Goal: Find specific page/section: Find specific page/section

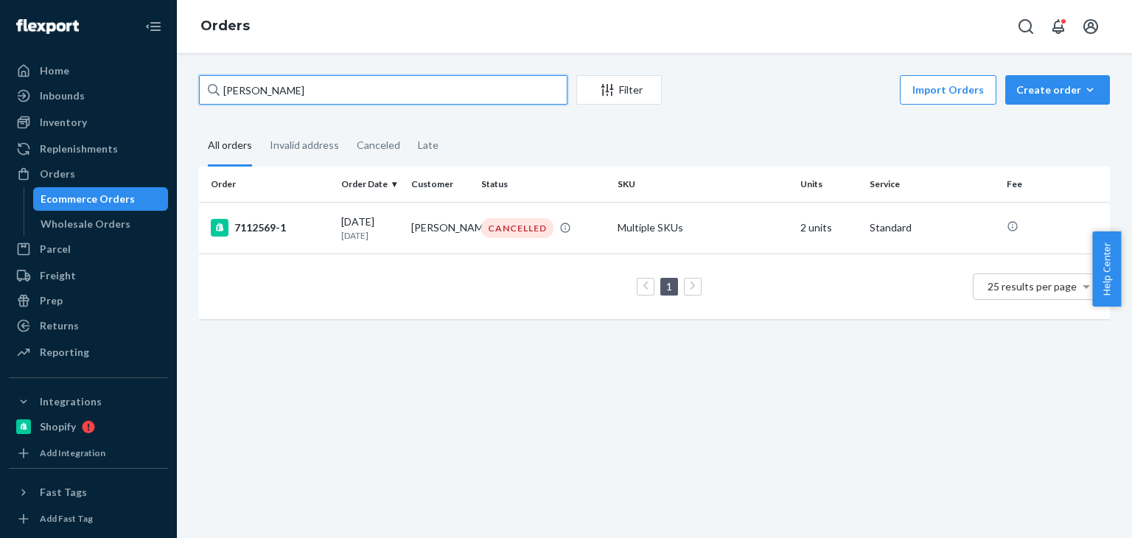
click at [345, 101] on input "Nikki Herst-Cook" at bounding box center [383, 89] width 368 height 29
paste input "Sarah Hobson"
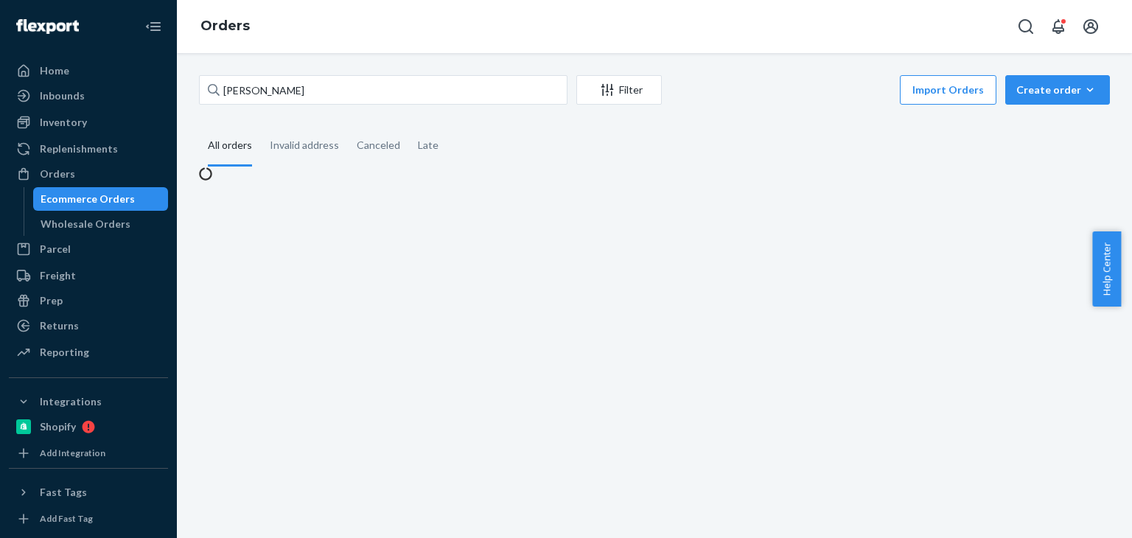
click at [730, 130] on fieldset "All orders Invalid address Canceled Late" at bounding box center [654, 146] width 911 height 41
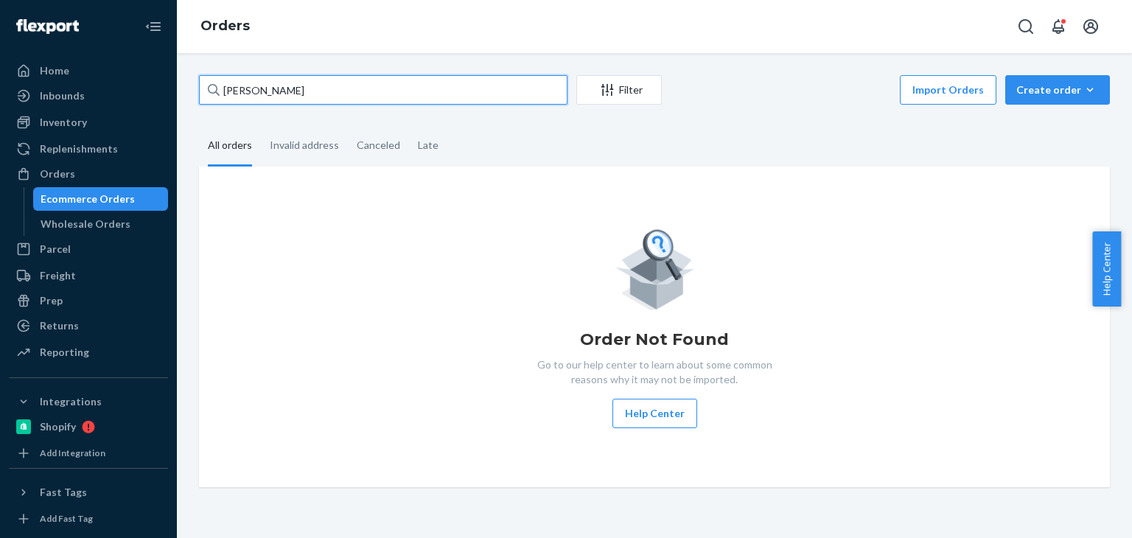
click at [365, 94] on input "Sarah Hobson" at bounding box center [383, 89] width 368 height 29
paste input "Dora Chow"
type input "Dora Chow"
click at [660, 128] on fieldset "All orders Invalid address Canceled Late" at bounding box center [654, 146] width 911 height 41
click at [726, 111] on div "Dora Chow Filter Import Orders Create order Ecommerce order Removal order All o…" at bounding box center [654, 281] width 933 height 412
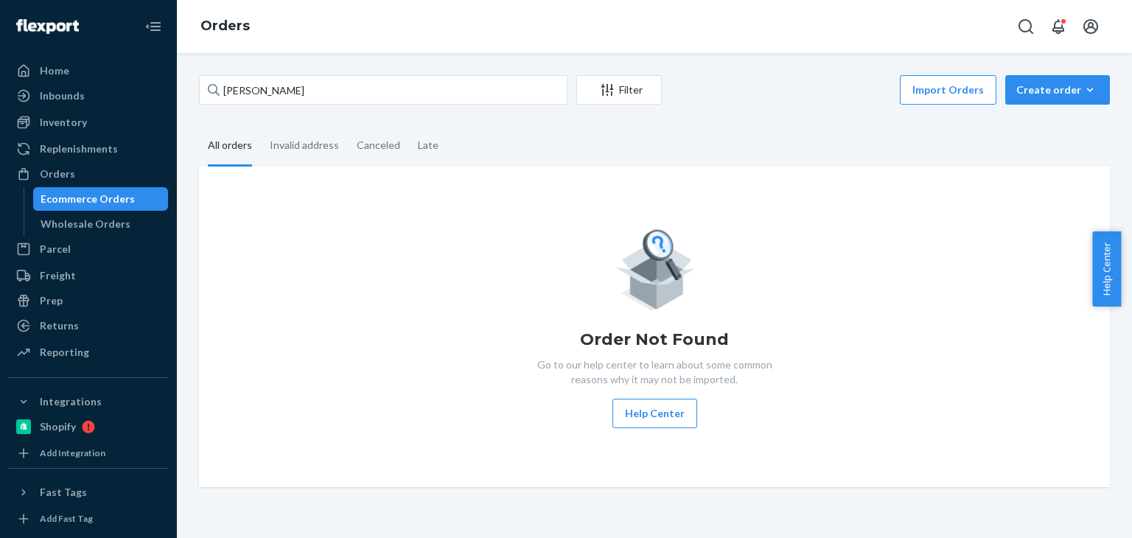
click at [71, 192] on div "Ecommerce Orders" at bounding box center [88, 199] width 94 height 15
click at [375, 94] on input "Dora Chow" at bounding box center [383, 89] width 368 height 29
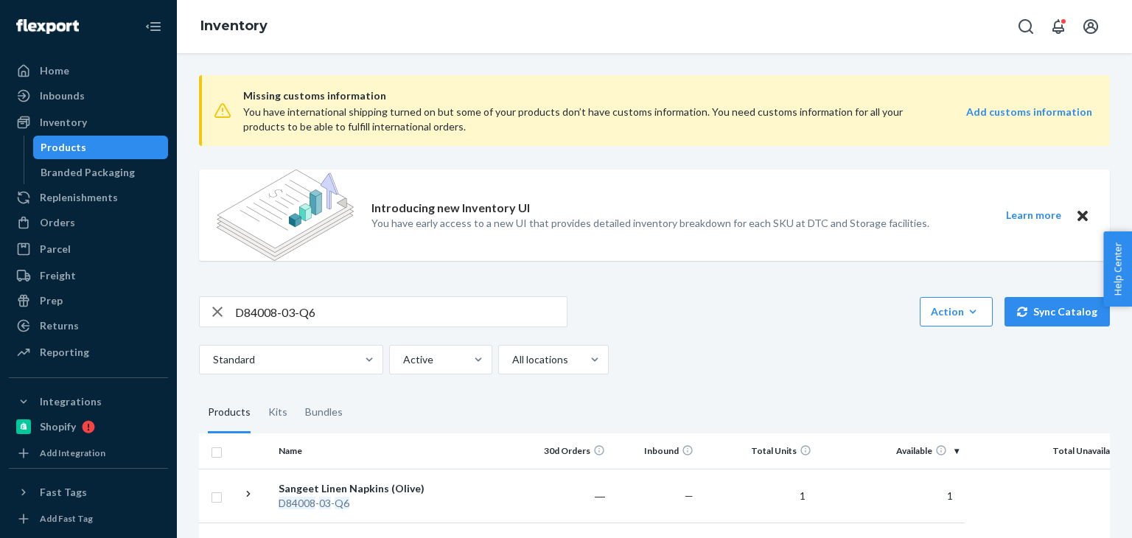
click at [121, 144] on div "Products" at bounding box center [101, 147] width 133 height 21
click at [286, 301] on input "D84008-03-Q6" at bounding box center [401, 311] width 332 height 29
paste input "P126010-01"
type input "P126010-01"
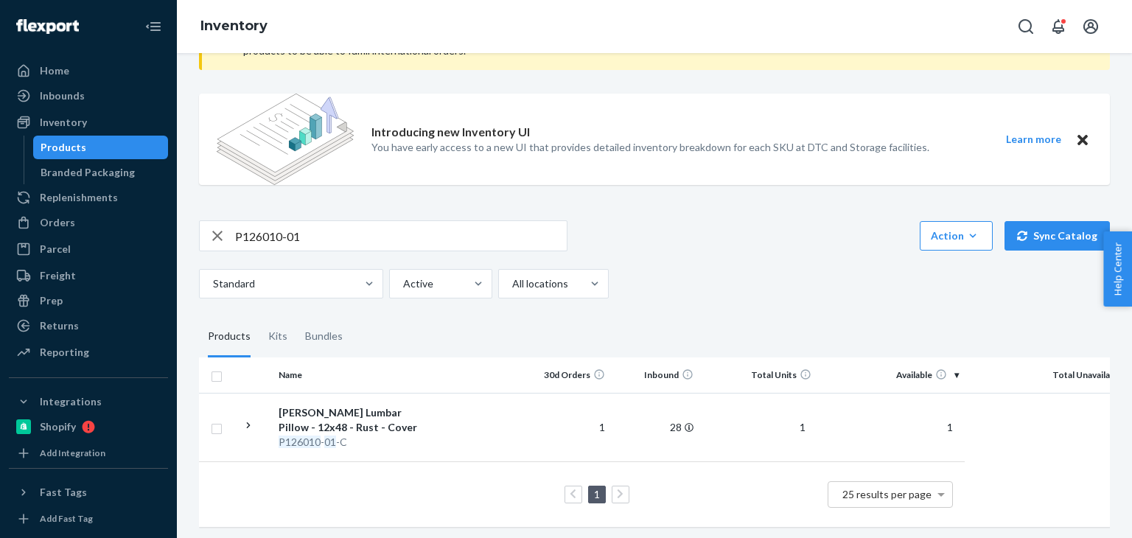
scroll to position [90, 0]
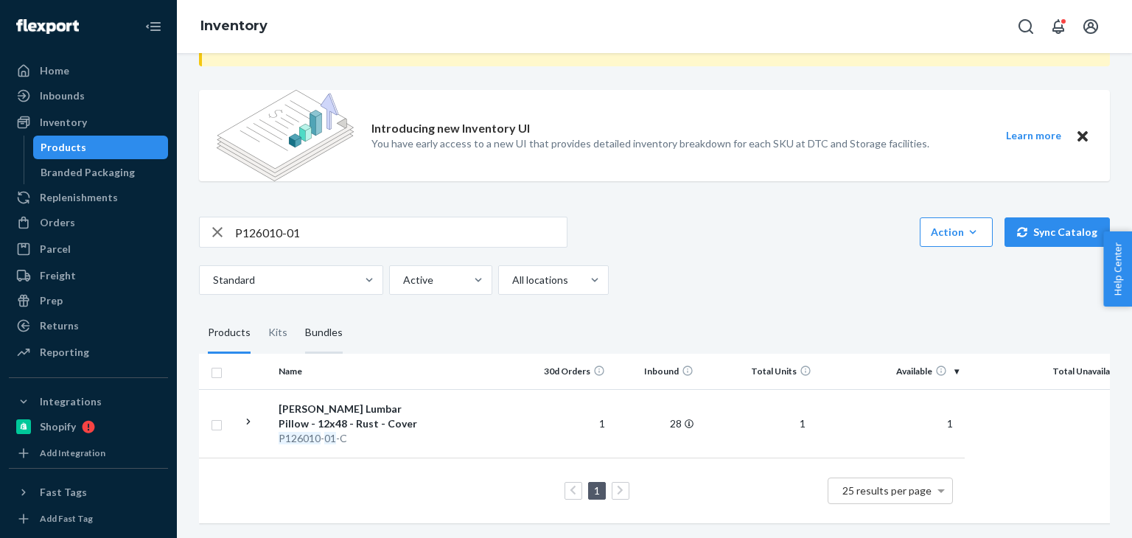
click at [314, 330] on div "Bundles" at bounding box center [324, 332] width 38 height 41
click at [296, 312] on input "Bundles" at bounding box center [296, 312] width 0 height 0
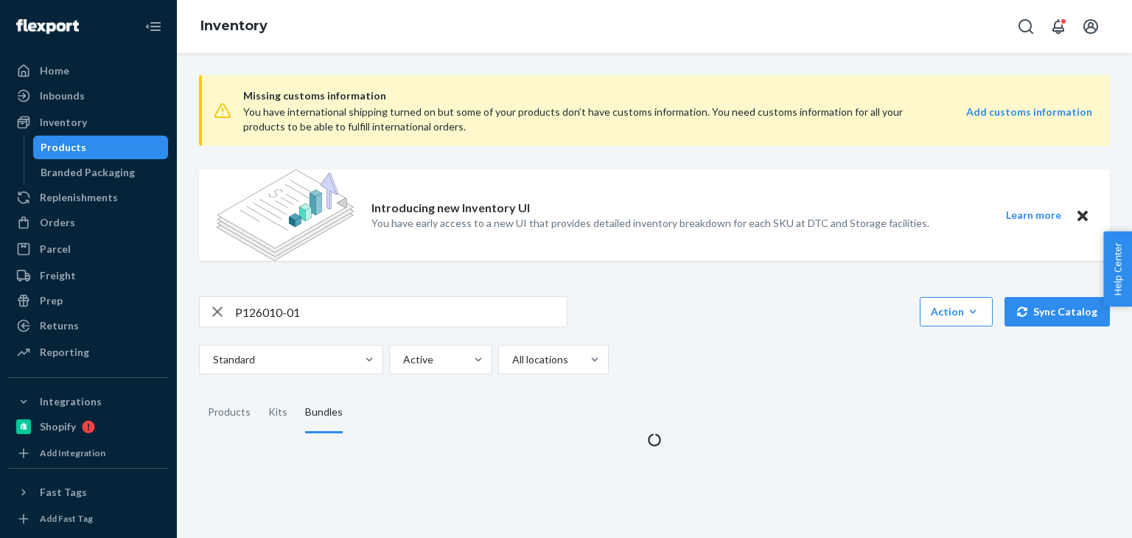
scroll to position [0, 0]
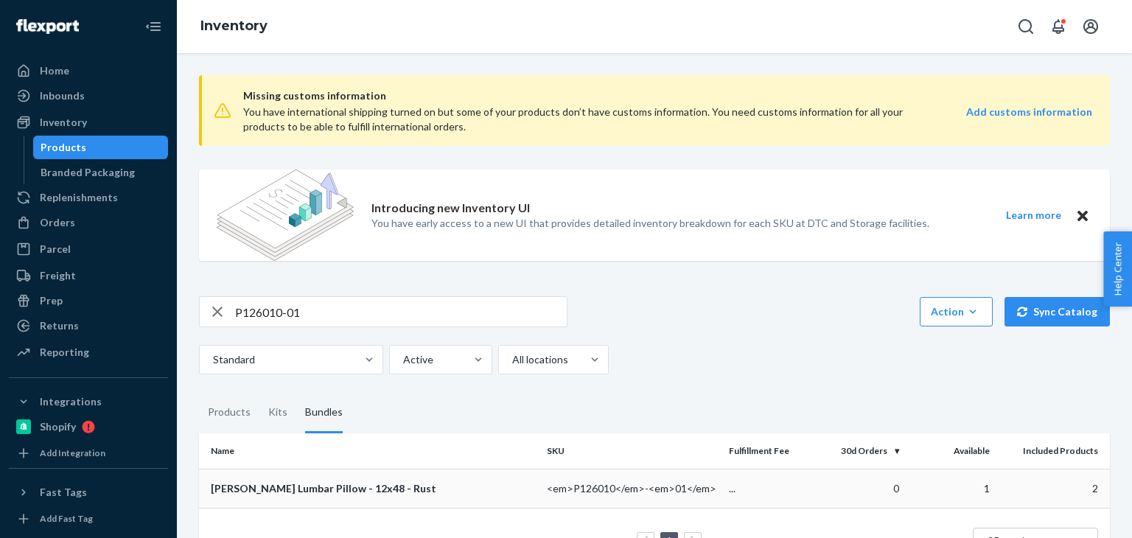
click at [359, 486] on div "[PERSON_NAME] Lumbar Pillow - 12x48 - Rust" at bounding box center [373, 488] width 324 height 15
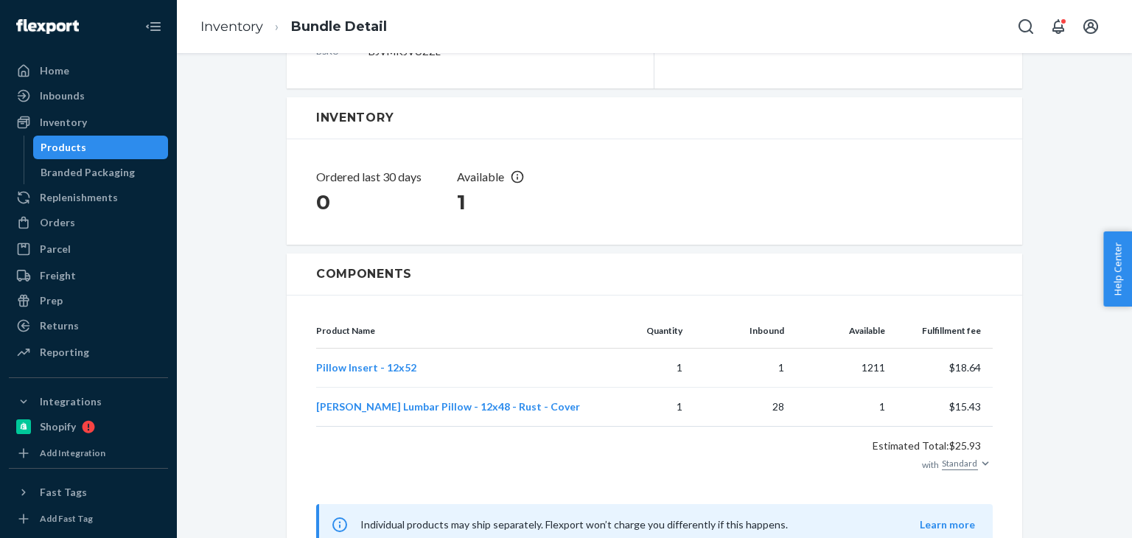
scroll to position [227, 0]
click at [481, 399] on span "[PERSON_NAME] Lumbar Pillow - 12x48 - Rust - Cover" at bounding box center [448, 405] width 264 height 13
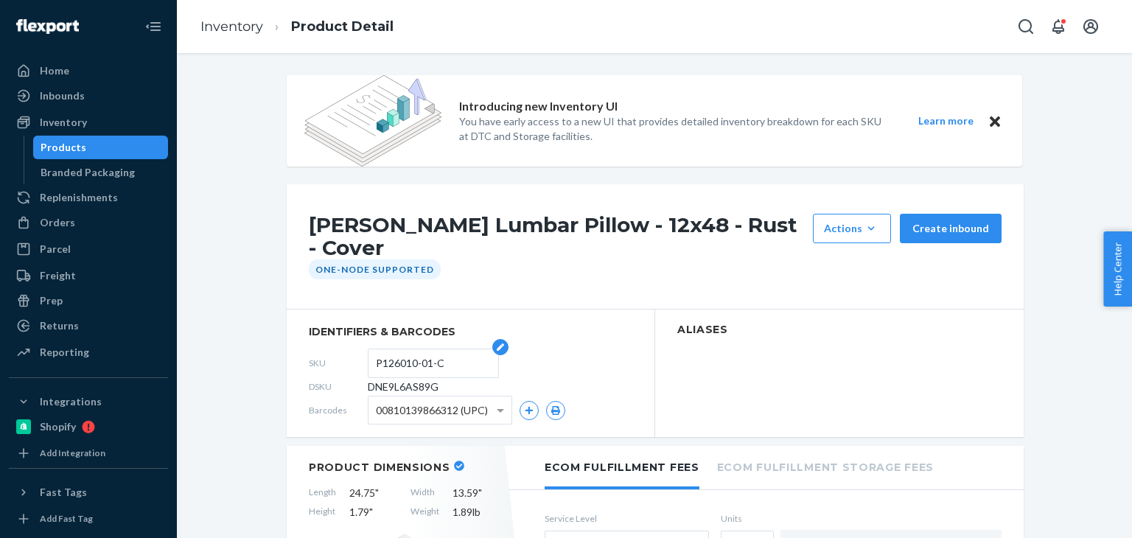
drag, startPoint x: 435, startPoint y: 364, endPoint x: 445, endPoint y: 361, distance: 10.7
click at [435, 363] on input "P126010-01-C" at bounding box center [433, 363] width 115 height 28
click at [97, 144] on div "Products" at bounding box center [101, 147] width 133 height 21
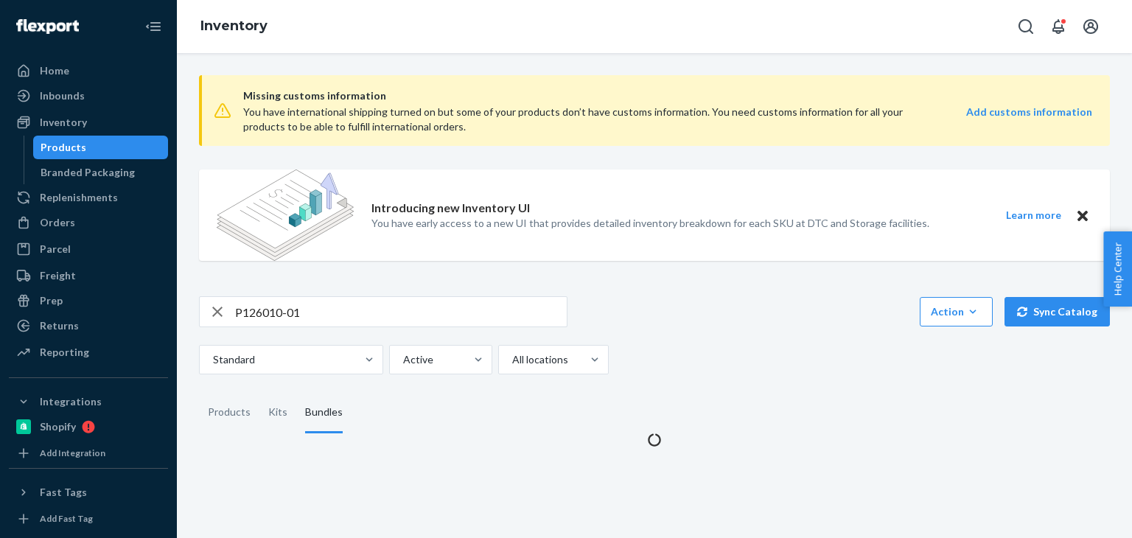
click at [337, 313] on input "P126010-01" at bounding box center [401, 311] width 332 height 29
paste input "B86007-26"
type input "B86007-26"
click at [228, 420] on div "Products" at bounding box center [229, 412] width 43 height 41
click at [199, 392] on input "Products" at bounding box center [199, 392] width 0 height 0
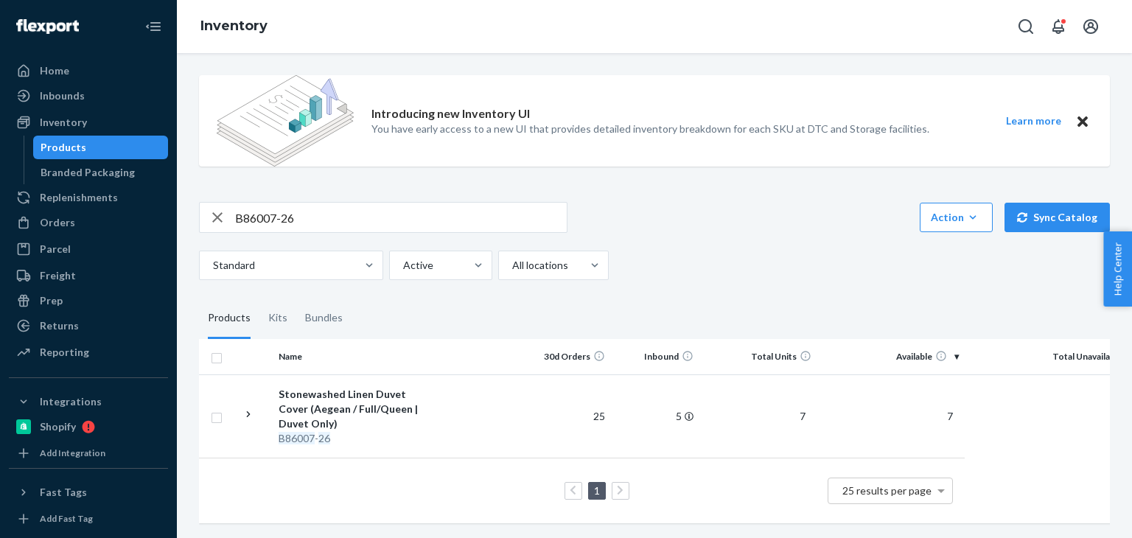
scroll to position [105, 0]
